Goal: Task Accomplishment & Management: Complete application form

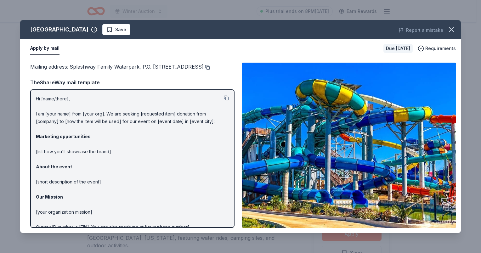
click at [210, 66] on button at bounding box center [207, 67] width 6 height 5
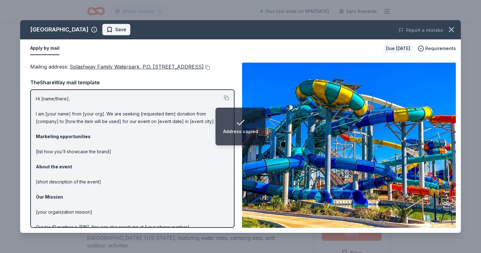
click at [130, 31] on button "Save" at bounding box center [116, 29] width 28 height 11
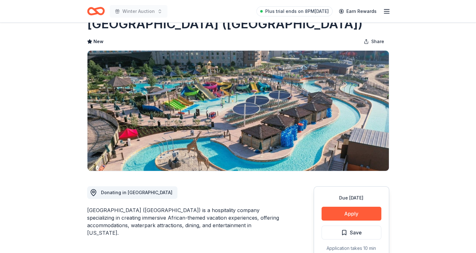
scroll to position [31, 0]
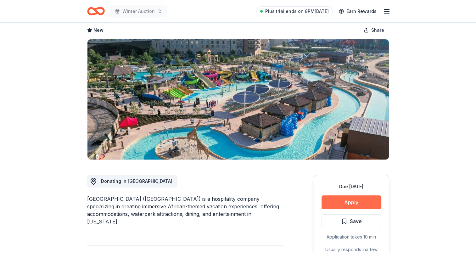
click at [348, 199] on button "Apply" at bounding box center [351, 202] width 60 height 14
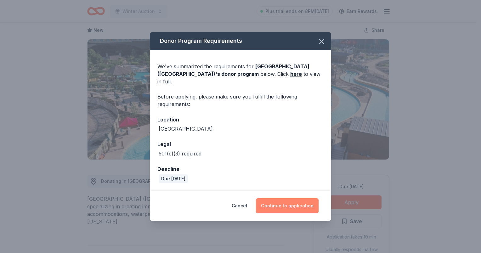
click at [287, 204] on button "Continue to application" at bounding box center [287, 205] width 63 height 15
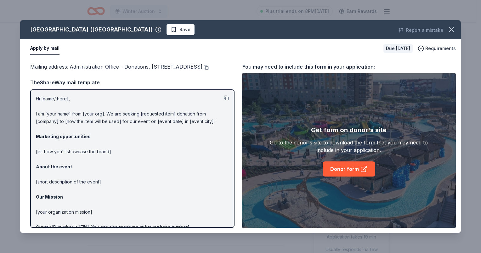
drag, startPoint x: 107, startPoint y: 33, endPoint x: 117, endPoint y: 53, distance: 22.7
click at [166, 32] on button "Save" at bounding box center [180, 29] width 28 height 11
click at [455, 31] on icon "button" at bounding box center [451, 29] width 9 height 9
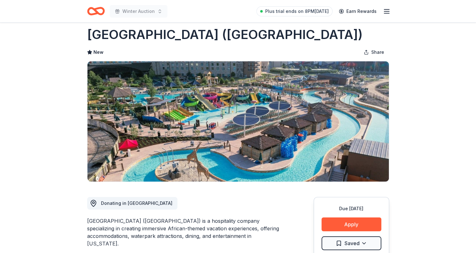
scroll to position [0, 0]
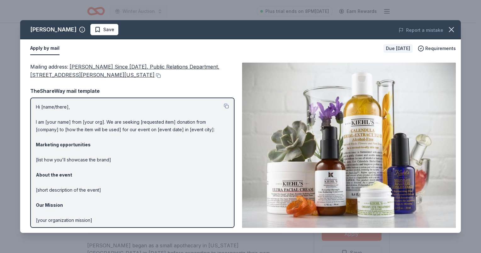
scroll to position [31, 0]
drag, startPoint x: 66, startPoint y: 29, endPoint x: 94, endPoint y: 26, distance: 28.5
click at [94, 29] on span "Save" at bounding box center [104, 30] width 20 height 8
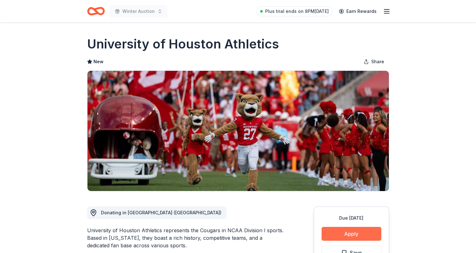
click at [358, 232] on button "Apply" at bounding box center [351, 234] width 60 height 14
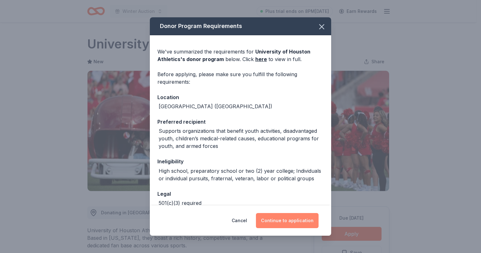
click at [291, 217] on button "Continue to application" at bounding box center [287, 220] width 63 height 15
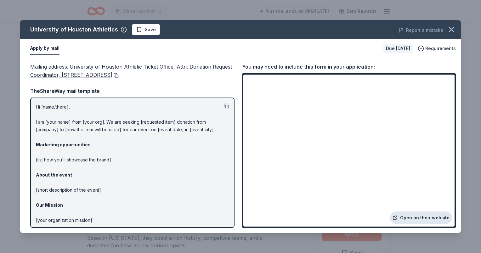
click at [420, 216] on link "Open on their website" at bounding box center [421, 217] width 62 height 13
click at [137, 30] on span "Save" at bounding box center [146, 30] width 20 height 8
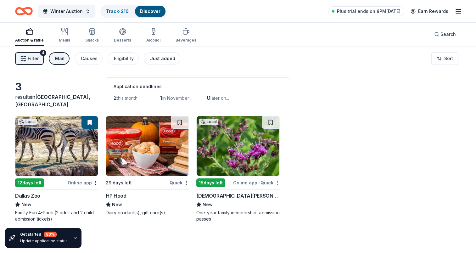
click at [158, 59] on div "Just added" at bounding box center [162, 59] width 25 height 8
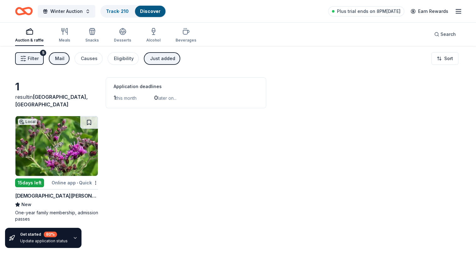
click at [36, 56] on span "Filter" at bounding box center [33, 59] width 11 height 8
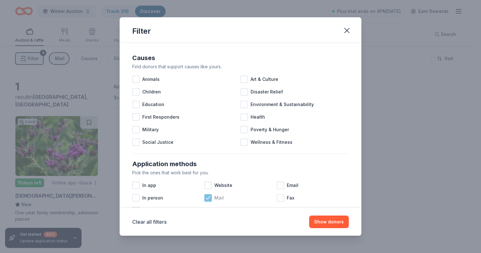
click at [204, 196] on div at bounding box center [208, 198] width 8 height 8
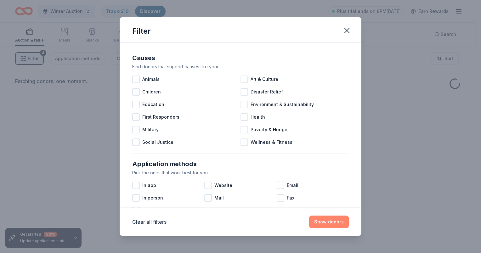
click at [324, 221] on button "Show donors" at bounding box center [329, 221] width 40 height 13
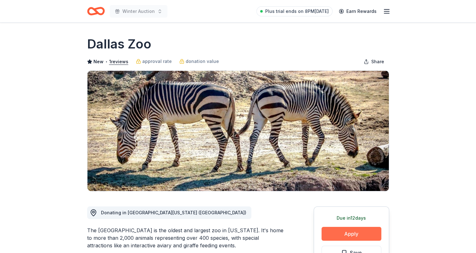
click at [346, 234] on button "Apply" at bounding box center [351, 234] width 60 height 14
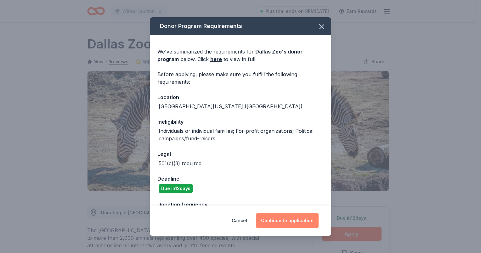
click at [270, 222] on button "Continue to application" at bounding box center [287, 220] width 63 height 15
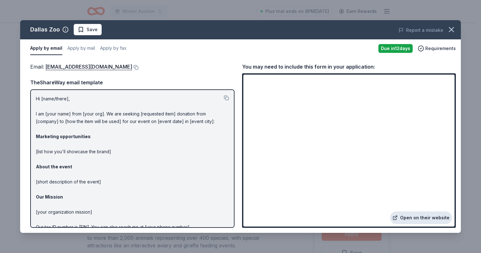
click at [427, 216] on link "Open on their website" at bounding box center [421, 217] width 62 height 13
click at [81, 27] on span "Save" at bounding box center [88, 30] width 20 height 8
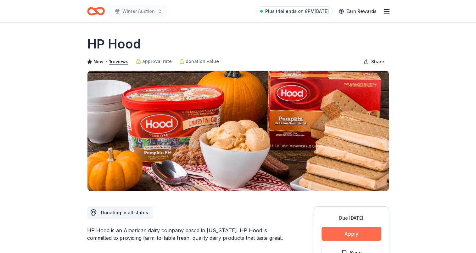
click at [341, 228] on button "Apply" at bounding box center [351, 234] width 60 height 14
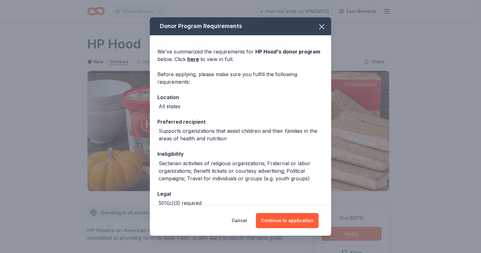
drag, startPoint x: 296, startPoint y: 221, endPoint x: 283, endPoint y: 204, distance: 21.4
click at [295, 221] on button "Continue to application" at bounding box center [287, 220] width 63 height 15
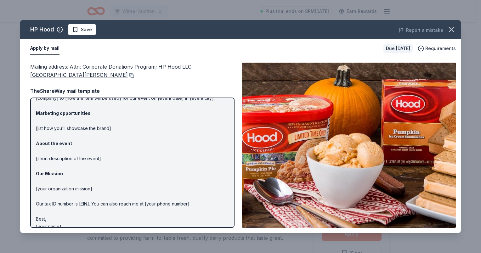
scroll to position [39, 0]
